Goal: Task Accomplishment & Management: Use online tool/utility

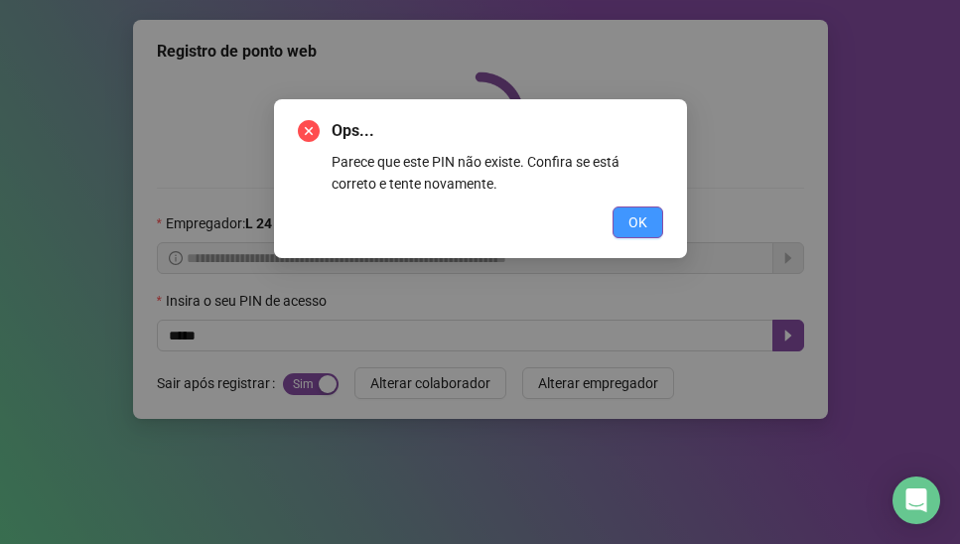
click at [646, 207] on button "OK" at bounding box center [638, 223] width 51 height 32
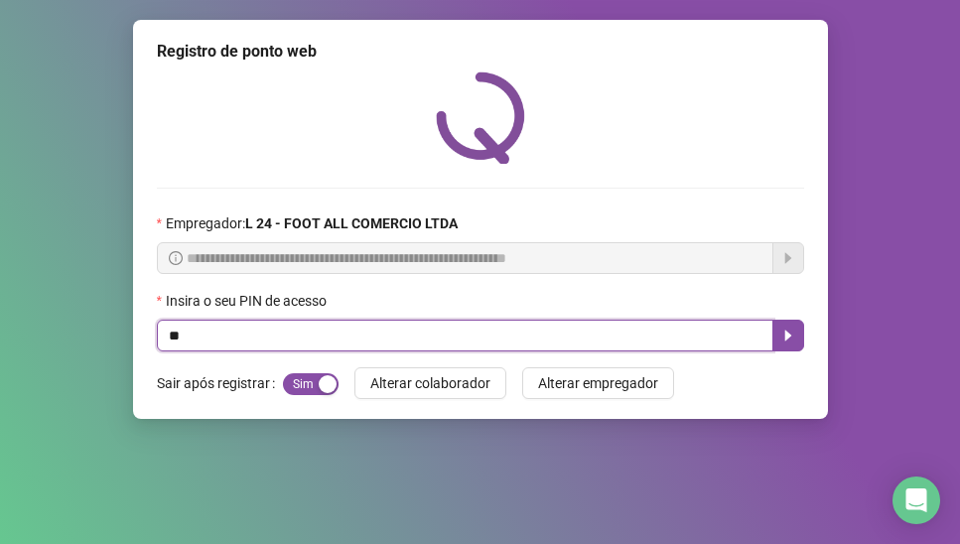
type input "*"
type input "*****"
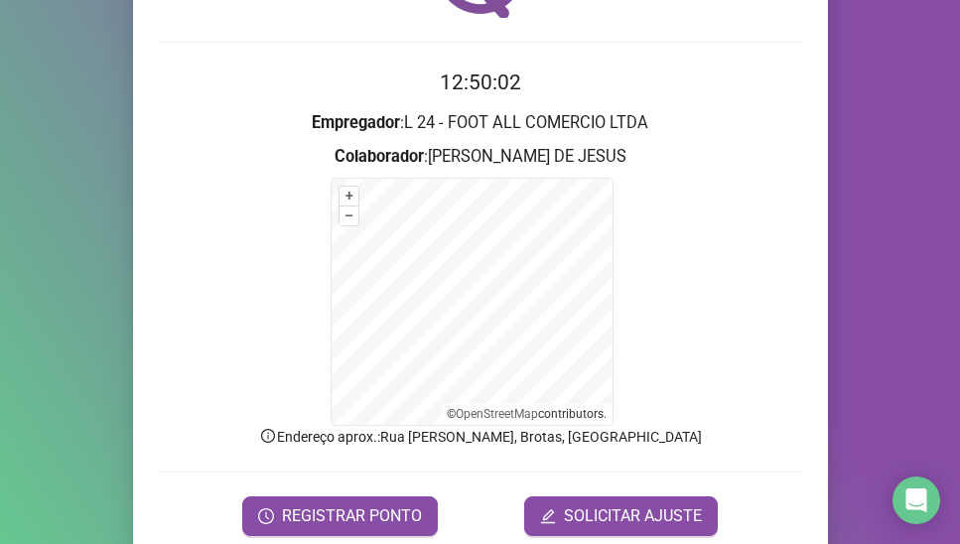
scroll to position [225, 0]
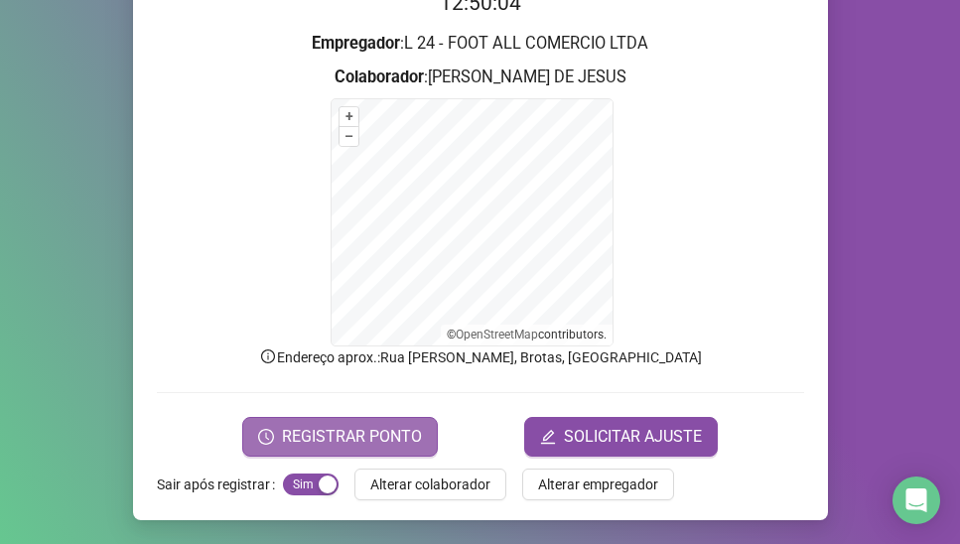
click at [316, 439] on span "REGISTRAR PONTO" at bounding box center [352, 437] width 140 height 24
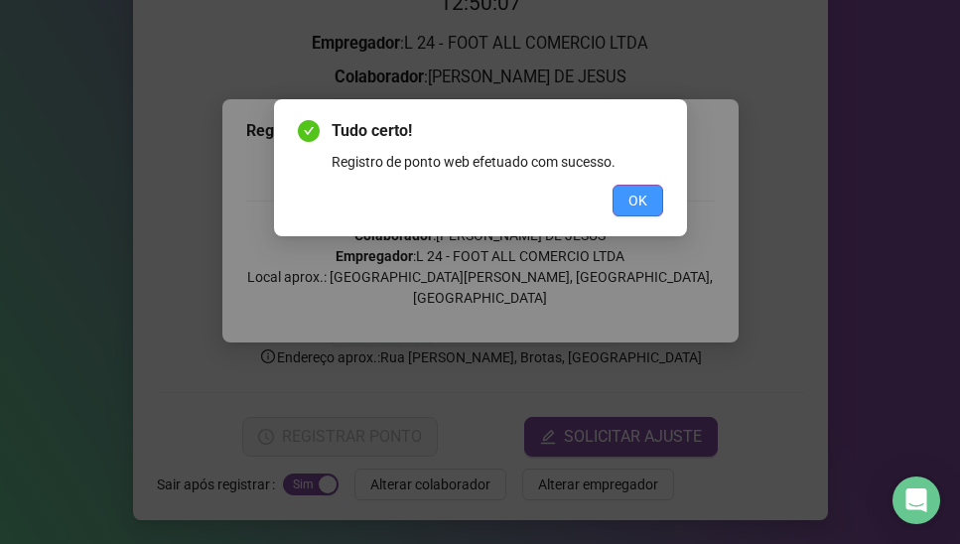
click at [635, 196] on span "OK" at bounding box center [637, 201] width 19 height 22
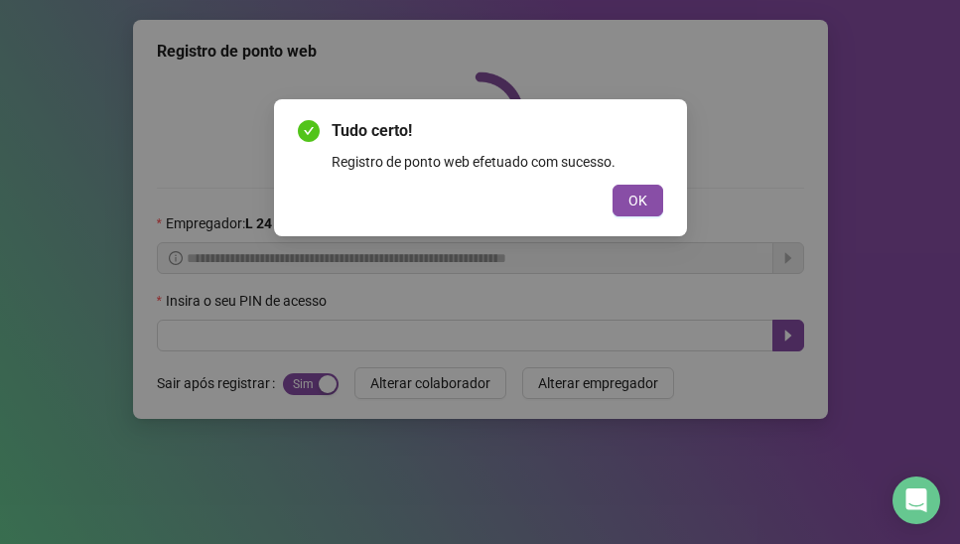
scroll to position [0, 0]
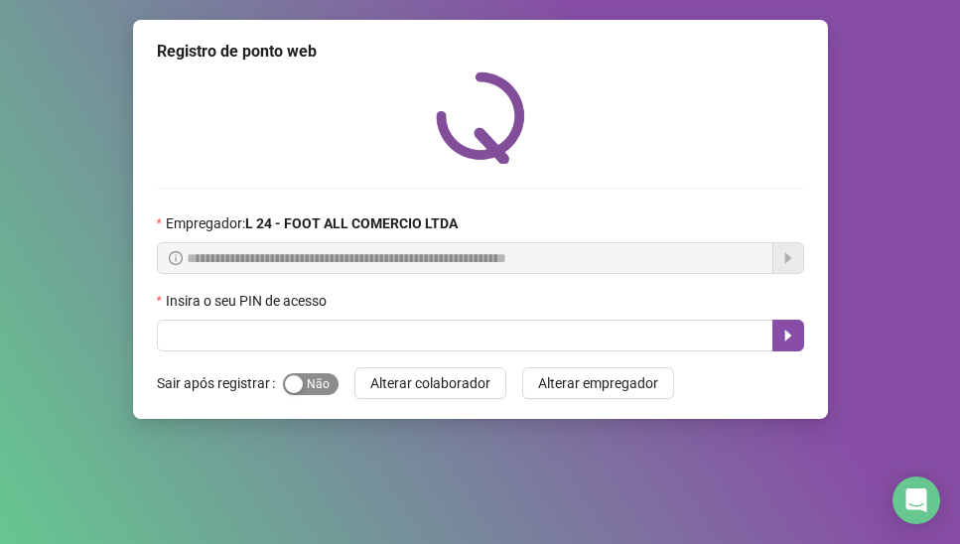
click at [309, 377] on span "Sim Não" at bounding box center [311, 384] width 56 height 22
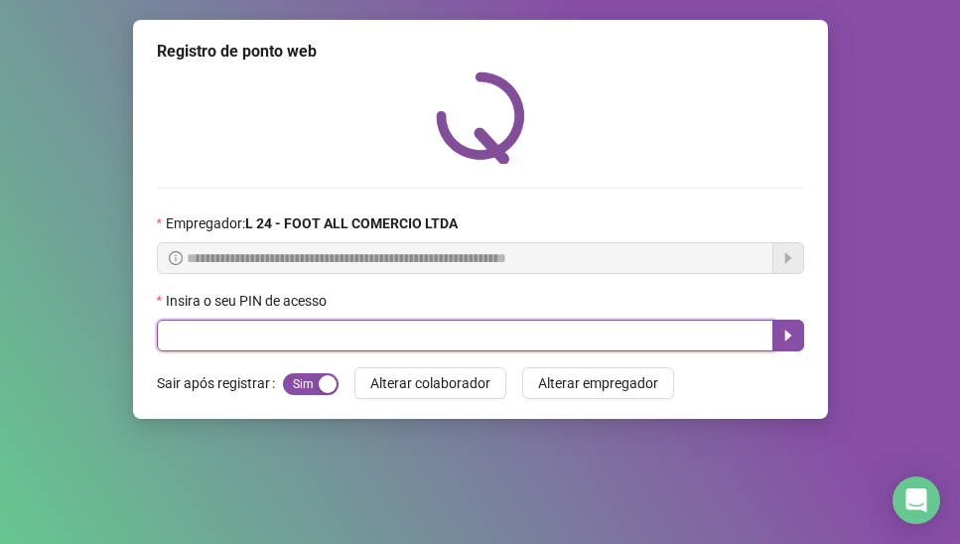
click at [295, 344] on input "text" at bounding box center [465, 336] width 617 height 32
type input "*****"
click at [784, 332] on icon "caret-right" at bounding box center [788, 336] width 16 height 16
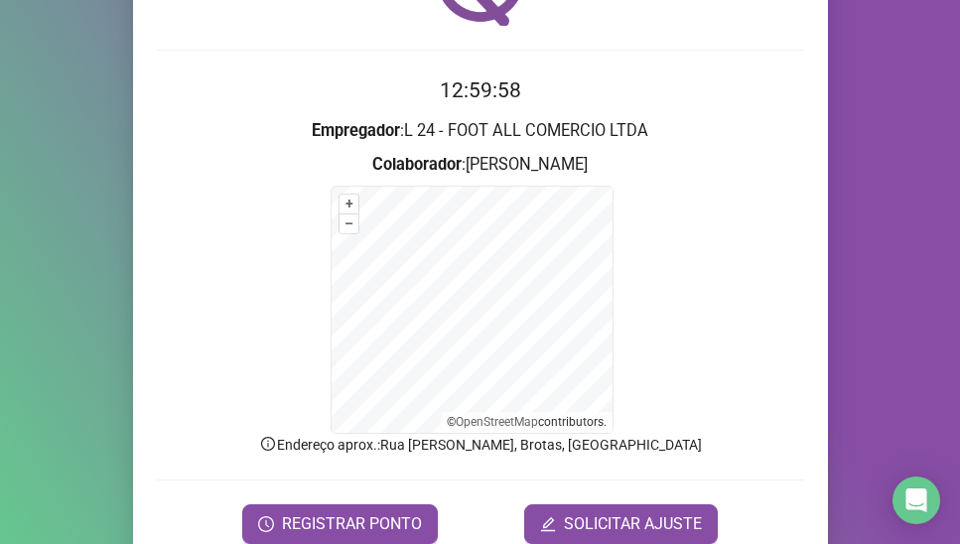
scroll to position [153, 0]
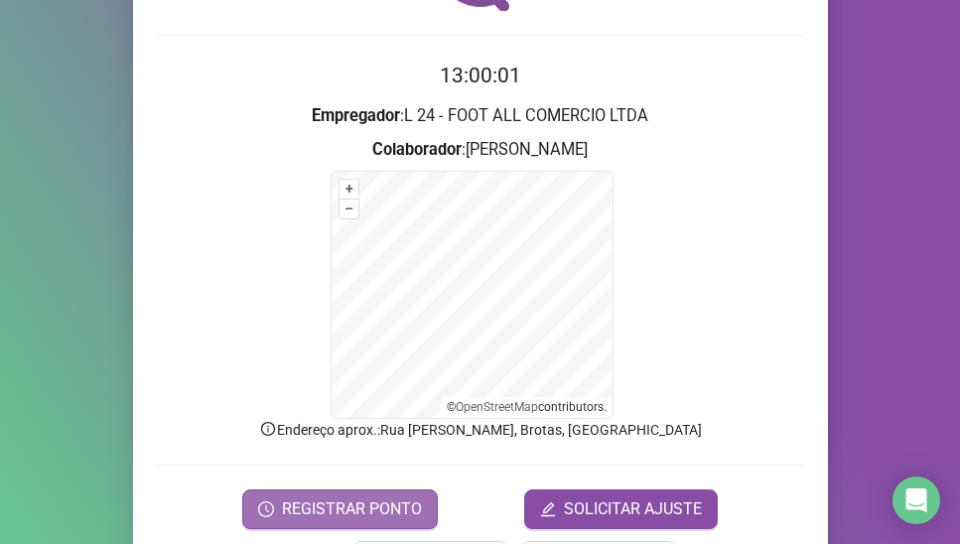
click at [400, 519] on span "REGISTRAR PONTO" at bounding box center [352, 509] width 140 height 24
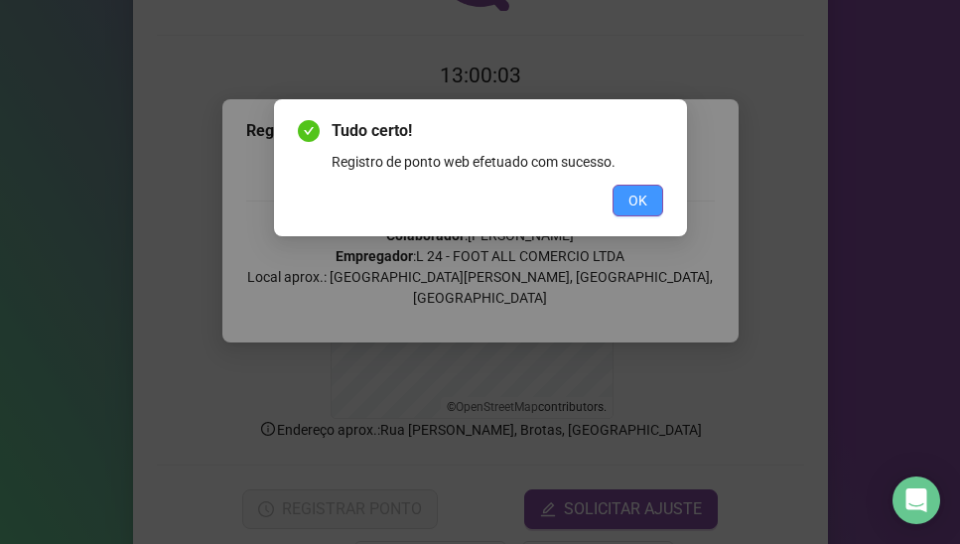
click at [642, 197] on span "OK" at bounding box center [637, 201] width 19 height 22
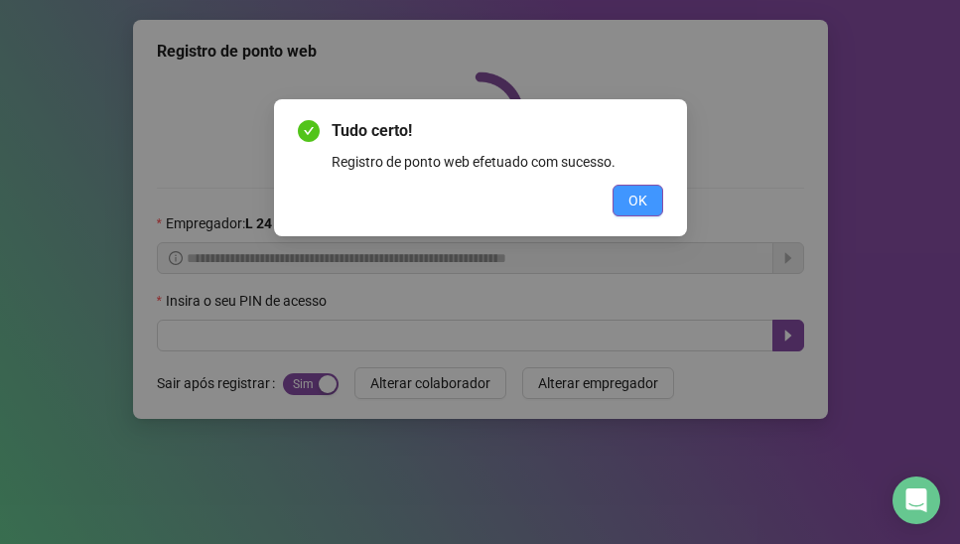
scroll to position [0, 0]
